Goal: Task Accomplishment & Management: Complete application form

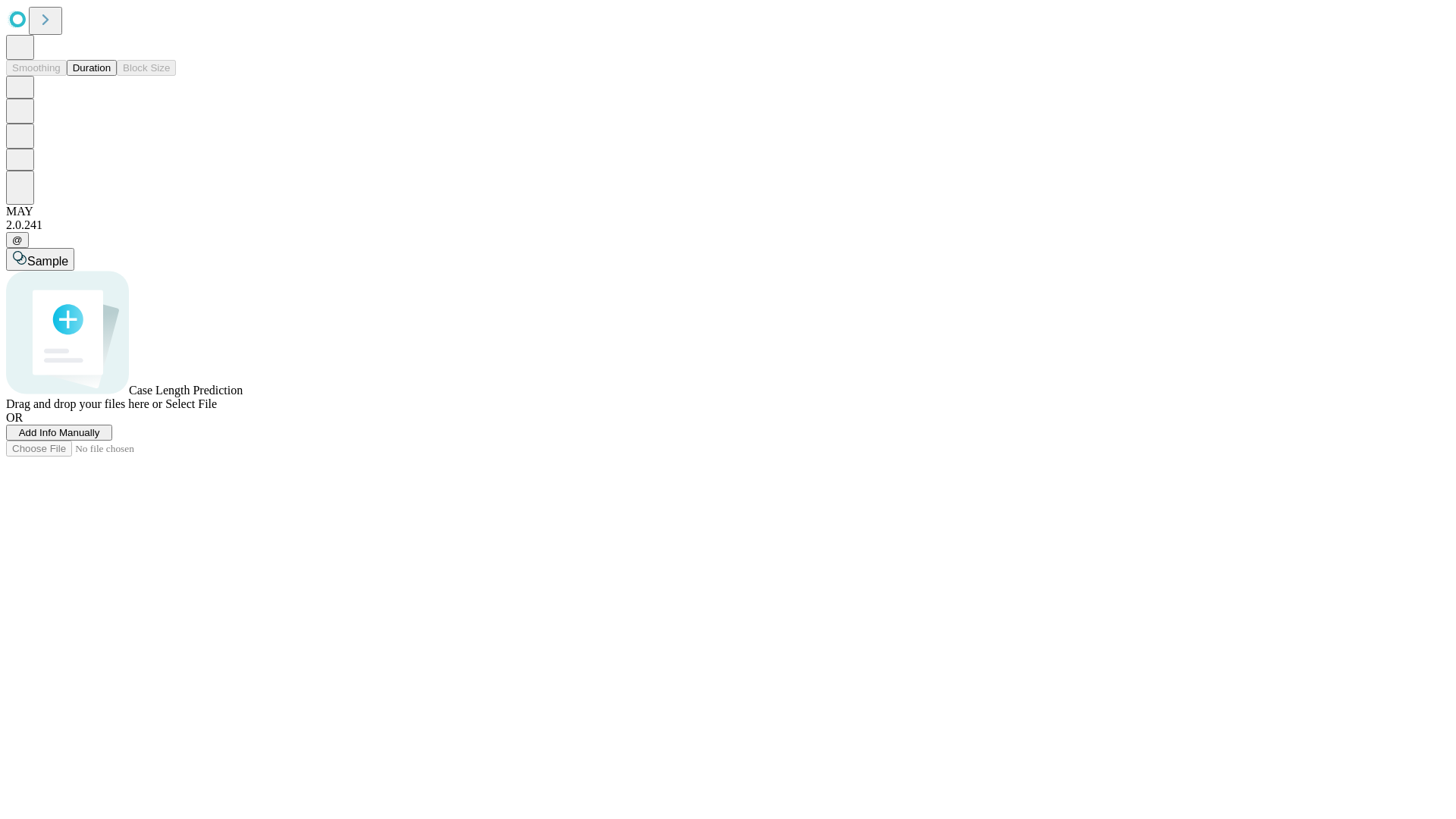
click at [100, 439] on span "Add Info Manually" at bounding box center [59, 433] width 81 height 12
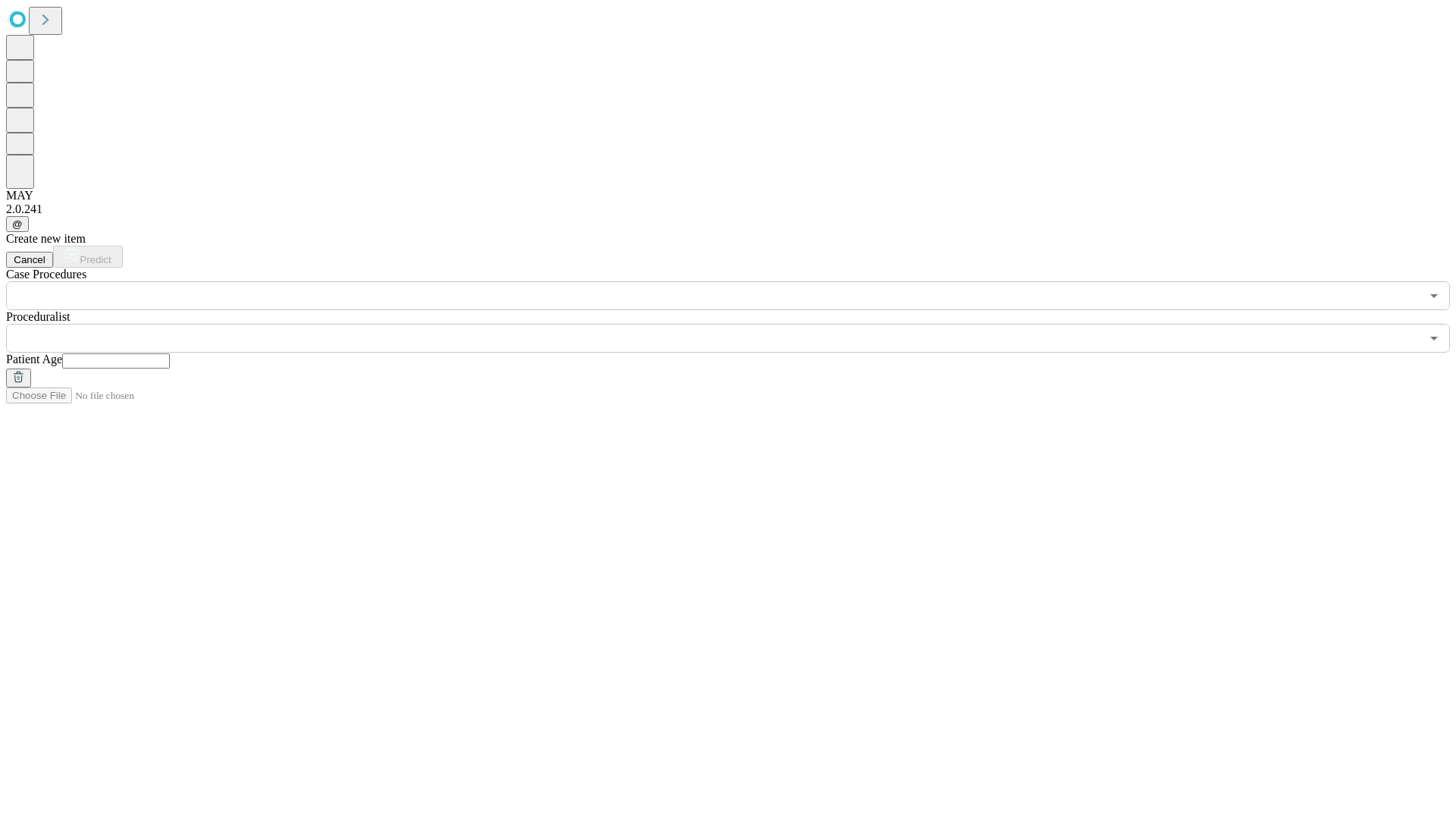
click at [170, 354] on input "text" at bounding box center [115, 361] width 108 height 15
type input "**"
click at [739, 324] on input "text" at bounding box center [713, 338] width 1415 height 29
